Goal: Transaction & Acquisition: Purchase product/service

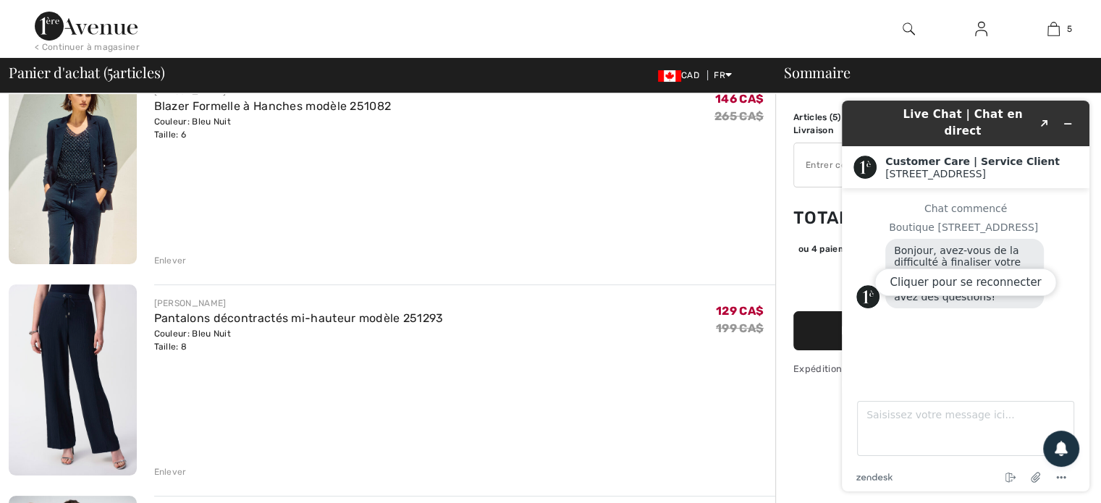
scroll to position [145, 0]
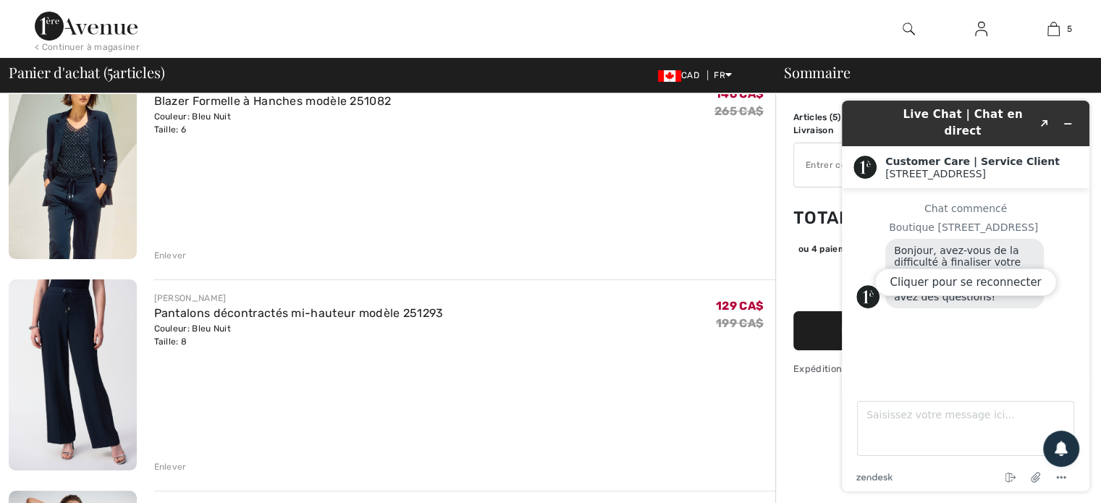
click at [1069, 115] on div "Cliquer pour se reconnecter" at bounding box center [966, 296] width 248 height 391
click at [1069, 114] on div "Cliquer pour se reconnecter" at bounding box center [966, 296] width 248 height 391
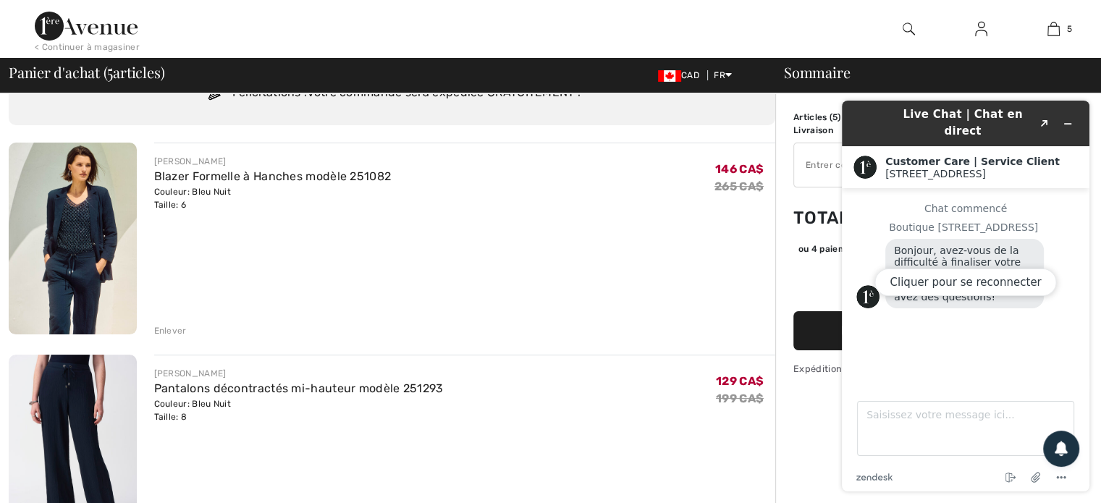
scroll to position [0, 0]
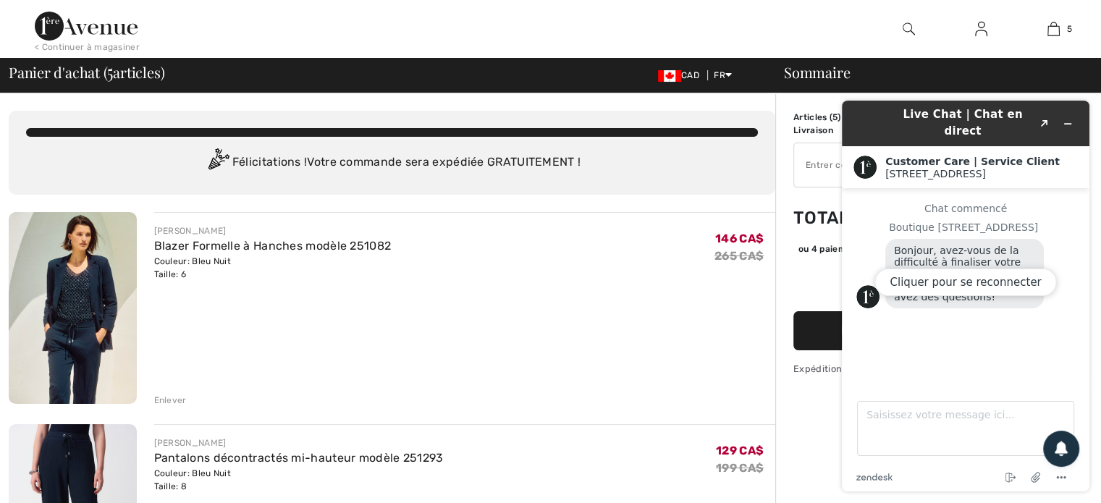
click at [1069, 114] on div "Cliquer pour se reconnecter" at bounding box center [966, 296] width 248 height 391
click at [891, 425] on textarea "Saisissez votre message ici..." at bounding box center [965, 428] width 217 height 55
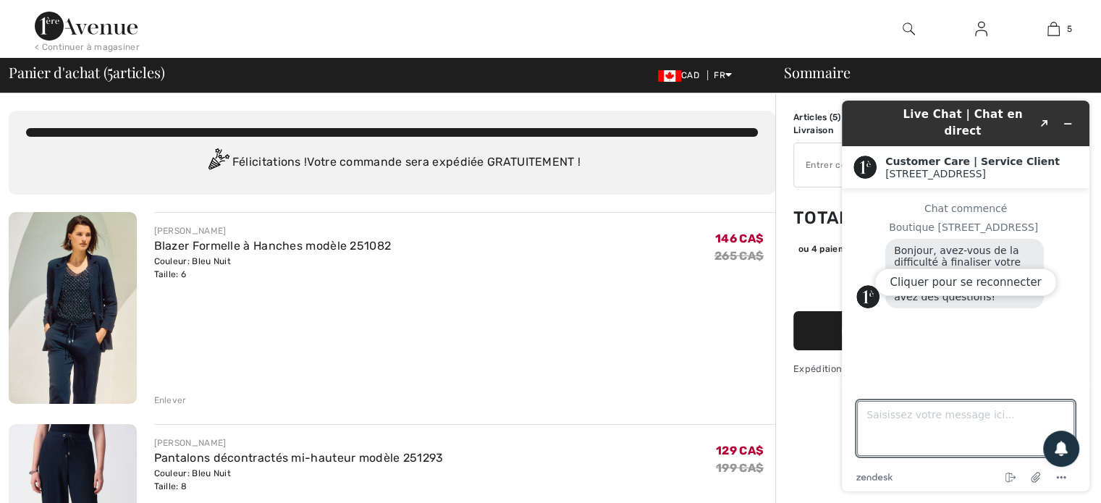
click at [669, 312] on div "[PERSON_NAME] Formelle à Hanches modèle 251082 Couleur: Bleu Nuit Taille: 6 Ven…" at bounding box center [465, 309] width 622 height 195
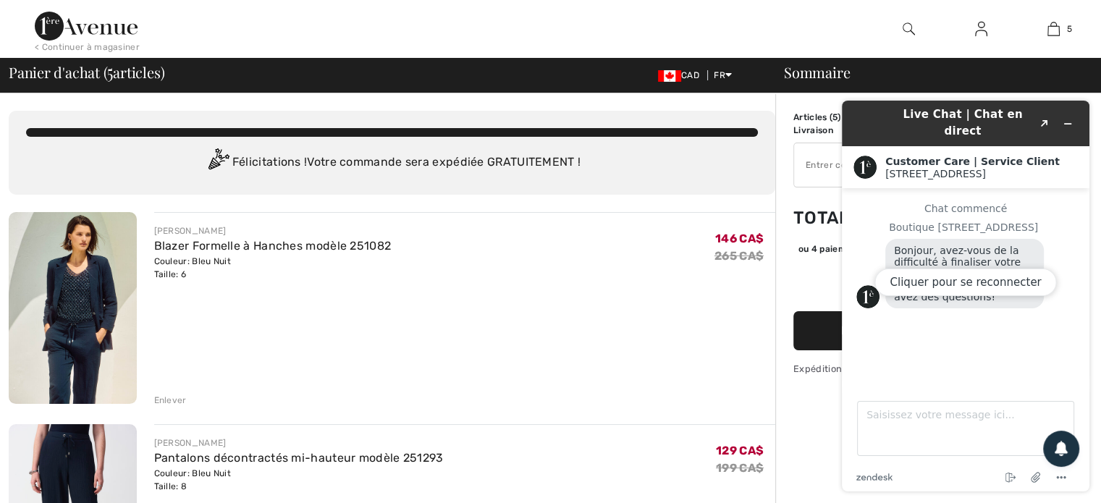
click at [102, 35] on img at bounding box center [86, 26] width 103 height 29
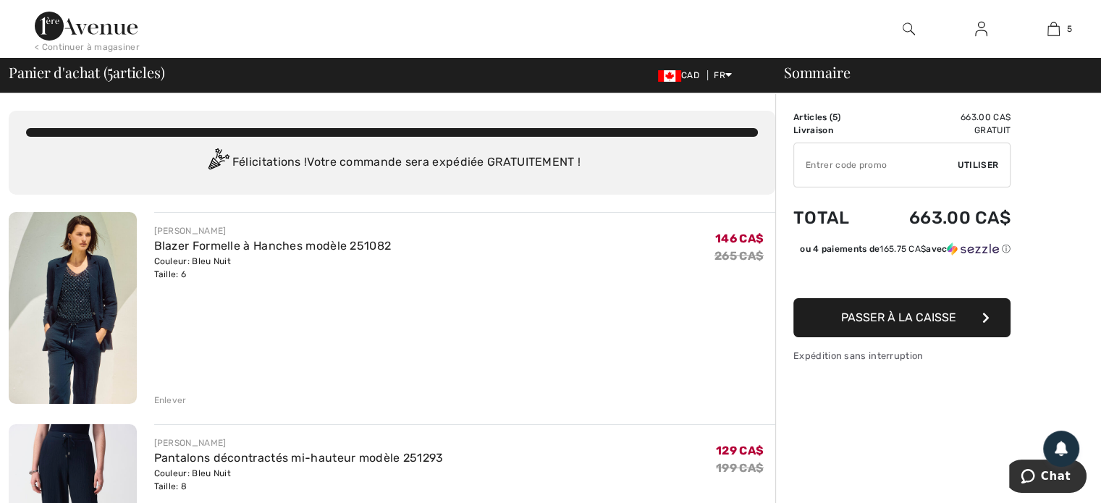
click at [854, 165] on input "TEXT" at bounding box center [876, 164] width 164 height 43
type input "EXTRA20"
click at [970, 166] on span "Utiliser" at bounding box center [978, 165] width 41 height 13
